Goal: Information Seeking & Learning: Learn about a topic

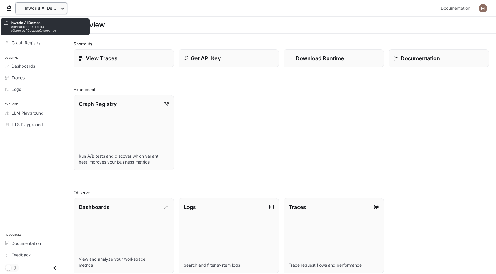
click at [28, 8] on p "Inworld AI Demos" at bounding box center [41, 8] width 33 height 5
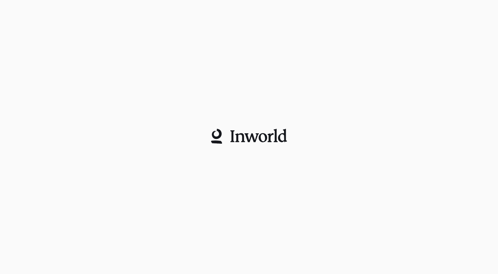
click at [221, 69] on div at bounding box center [249, 137] width 498 height 274
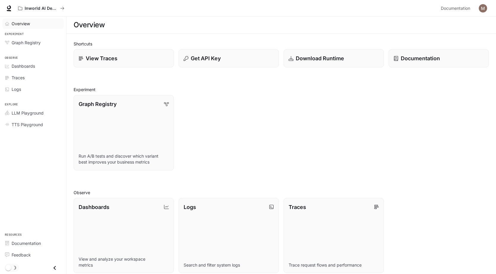
click at [27, 24] on span "Overview" at bounding box center [21, 23] width 18 height 6
click at [10, 10] on icon at bounding box center [9, 8] width 6 height 6
click at [38, 244] on span "Documentation" at bounding box center [26, 243] width 29 height 6
